Goal: Task Accomplishment & Management: Complete application form

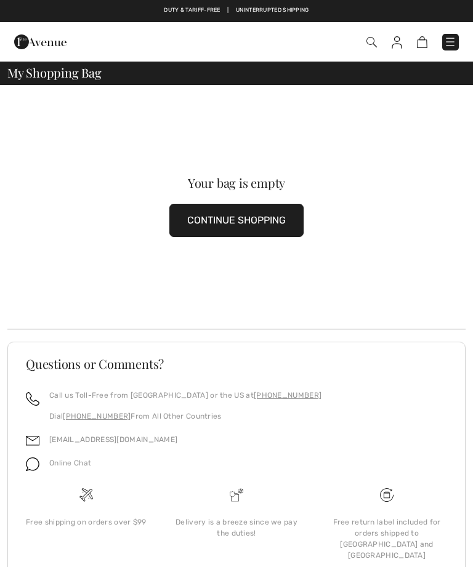
click at [400, 38] on img at bounding box center [397, 42] width 10 height 12
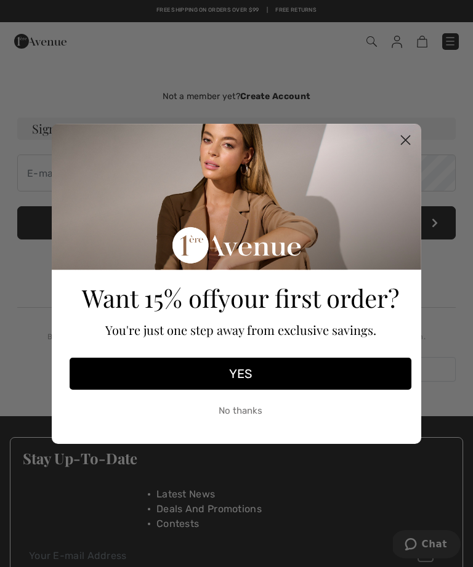
click at [406, 136] on circle "Close dialog" at bounding box center [405, 139] width 20 height 20
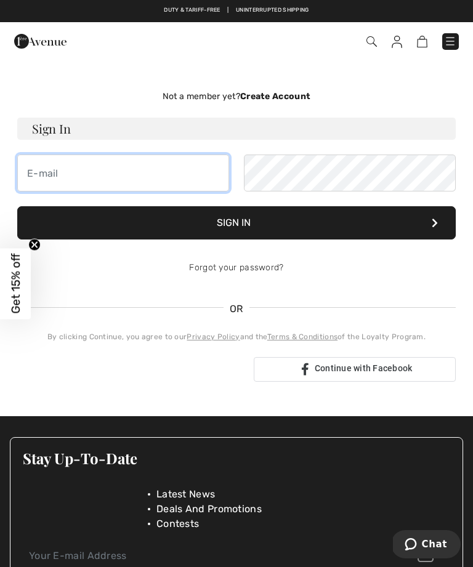
click at [97, 176] on input "email" at bounding box center [123, 173] width 212 height 37
type input "[EMAIL_ADDRESS][DOMAIN_NAME]"
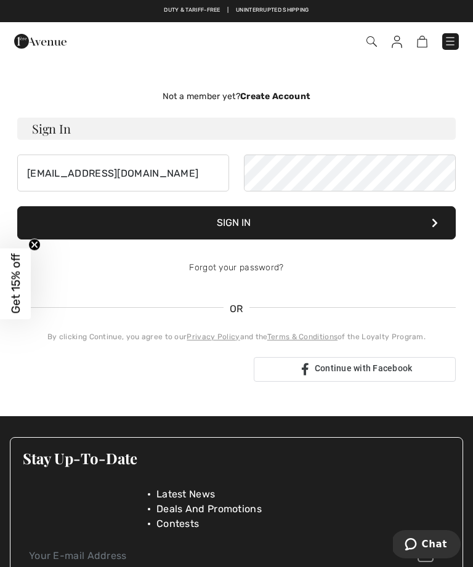
click at [269, 223] on button "Sign In" at bounding box center [236, 222] width 438 height 33
click at [429, 233] on button "Sign In" at bounding box center [236, 222] width 438 height 33
click at [437, 223] on icon at bounding box center [435, 223] width 6 height 10
click at [301, 97] on strong "Create Account" at bounding box center [275, 96] width 70 height 10
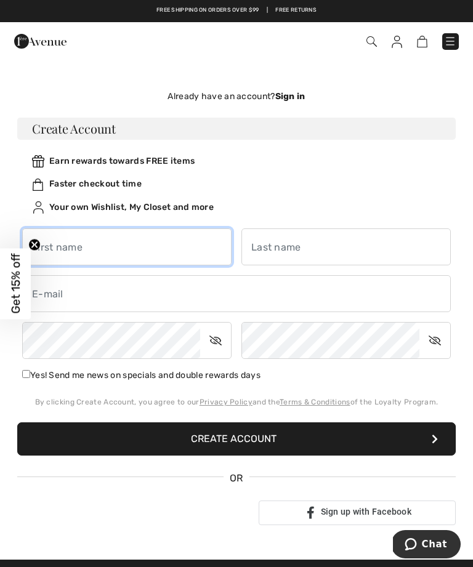
click at [135, 243] on input "text" at bounding box center [126, 246] width 209 height 37
type input "[PERSON_NAME]"
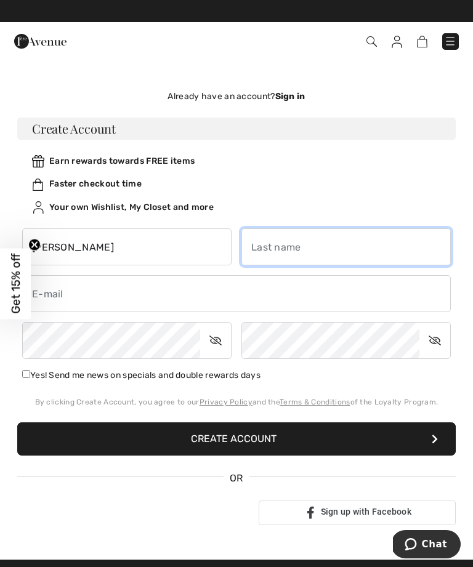
click at [309, 245] on input "text" at bounding box center [345, 246] width 209 height 37
type input "Crépault"
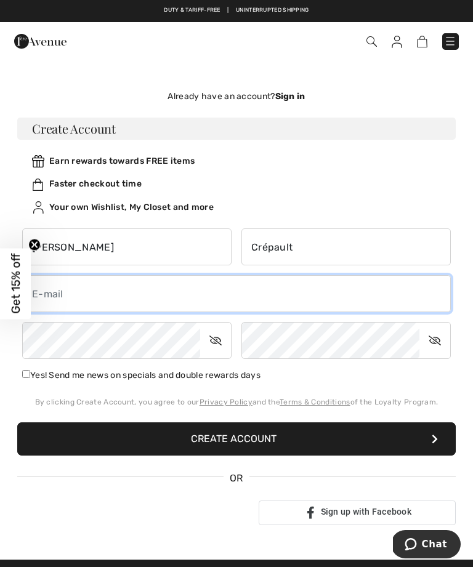
click at [129, 294] on input "email" at bounding box center [236, 293] width 428 height 37
type input "[EMAIL_ADDRESS][DOMAIN_NAME]"
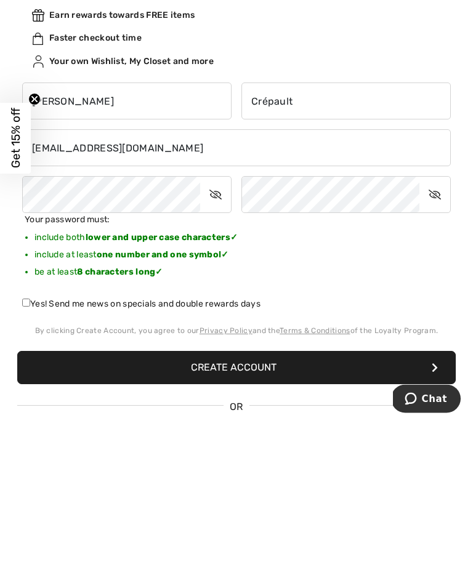
click at [30, 444] on input "Yes! Send me news on specials and double rewards days" at bounding box center [26, 448] width 8 height 8
checkbox input "true"
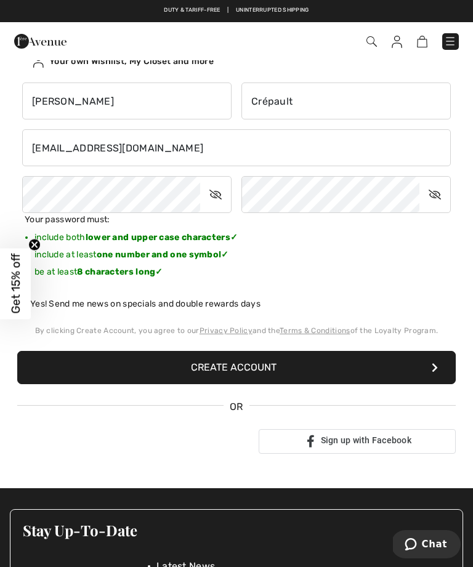
click at [434, 373] on button "Create Account" at bounding box center [236, 367] width 438 height 33
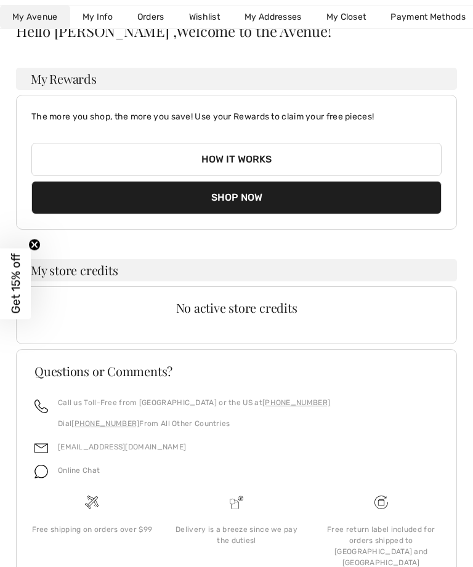
scroll to position [96, 0]
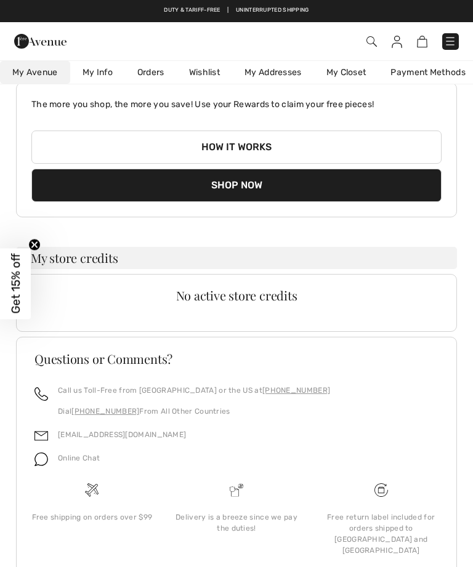
click at [259, 182] on button "Shop Now" at bounding box center [236, 185] width 410 height 33
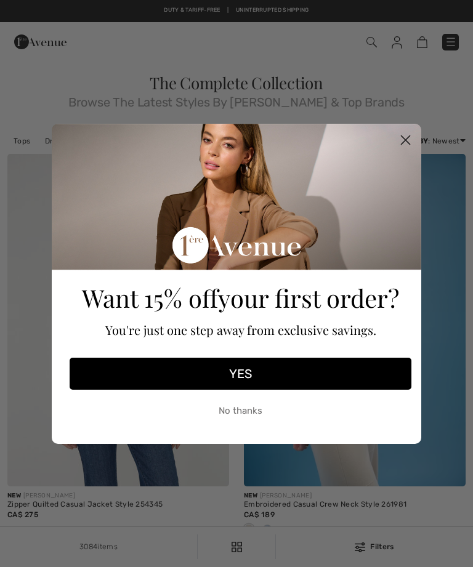
checkbox input "true"
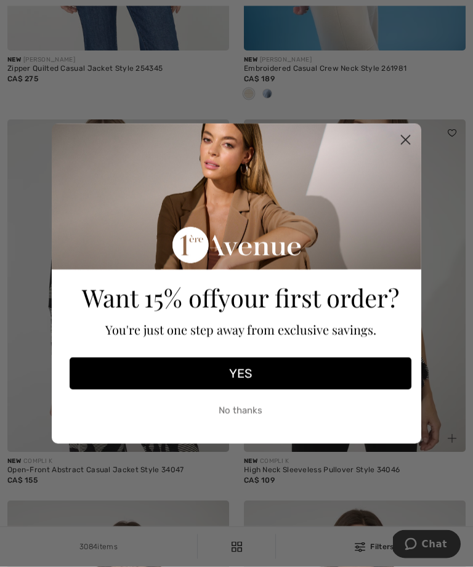
scroll to position [436, 0]
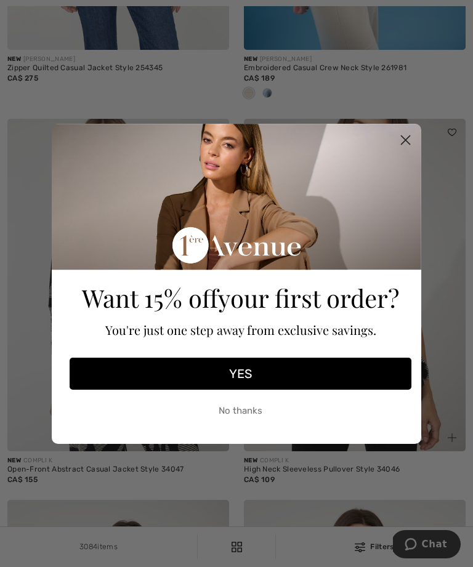
click at [285, 390] on button "YES" at bounding box center [241, 374] width 342 height 32
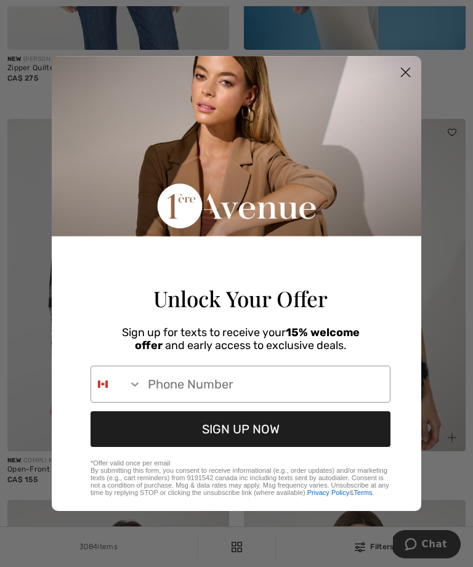
click at [410, 75] on circle "Close dialog" at bounding box center [405, 72] width 20 height 20
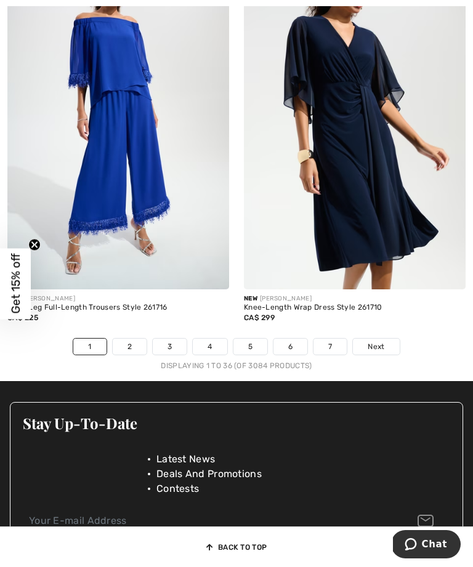
scroll to position [6982, 0]
